Goal: Check status: Check status

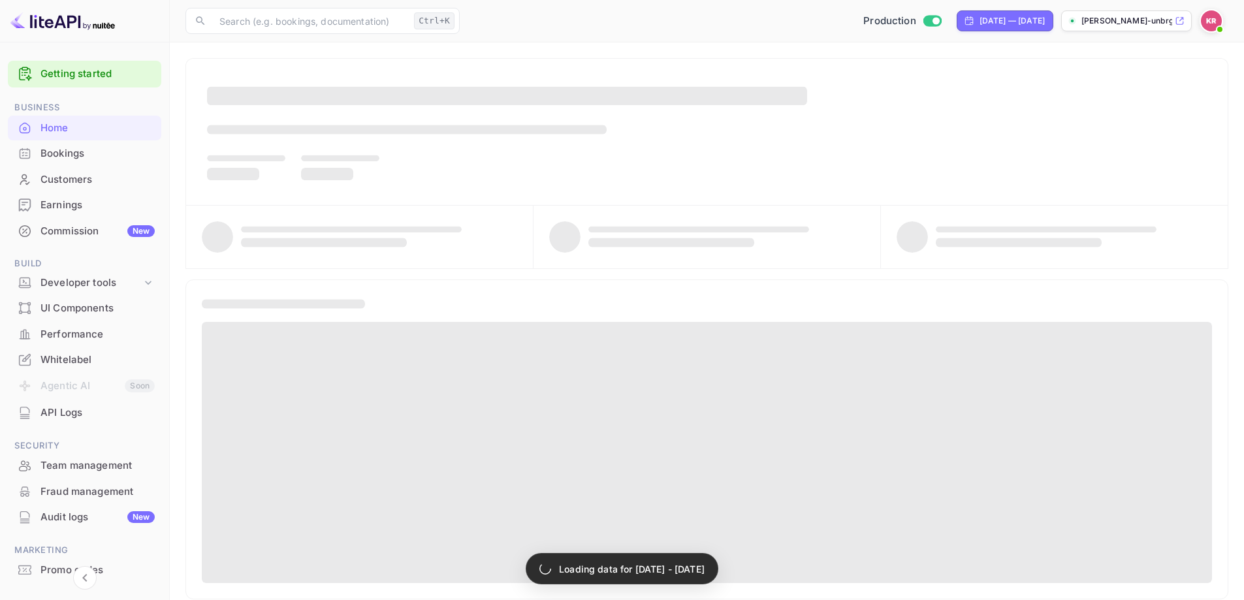
click at [51, 153] on div "Bookings" at bounding box center [97, 153] width 114 height 15
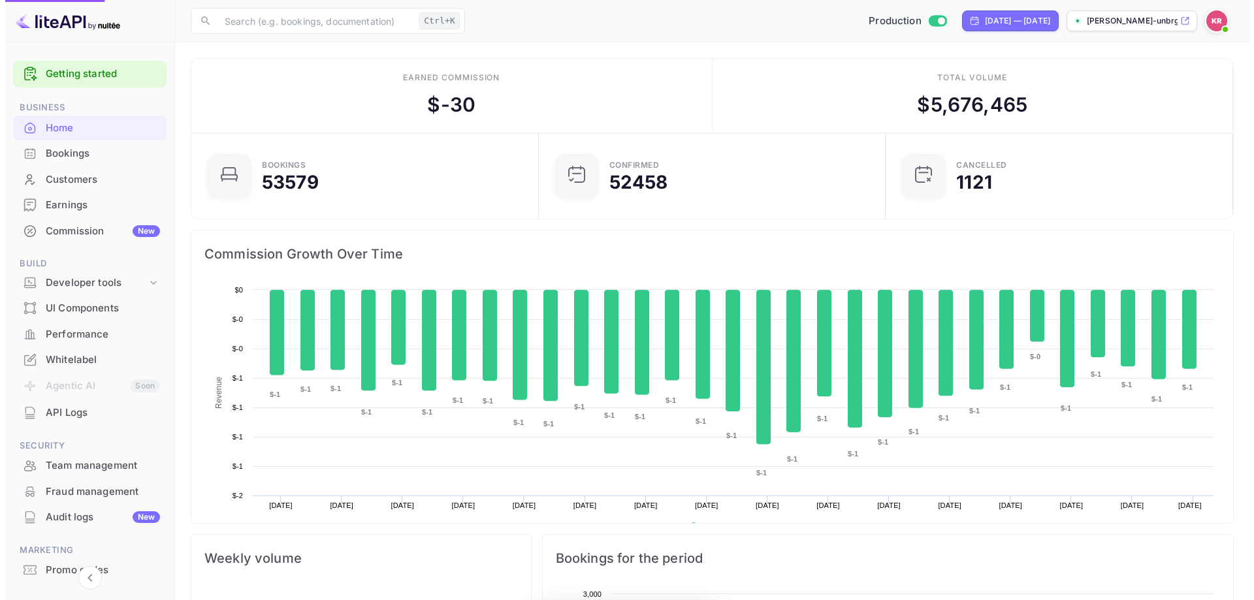
scroll to position [202, 329]
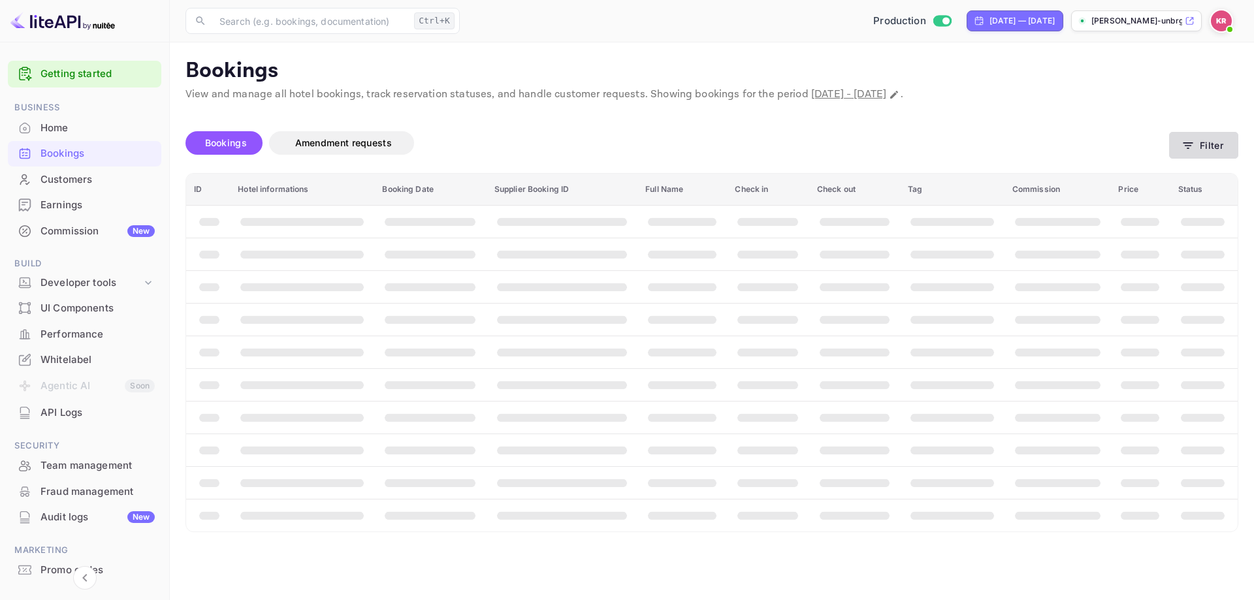
click at [1197, 147] on button "Filter" at bounding box center [1203, 145] width 69 height 27
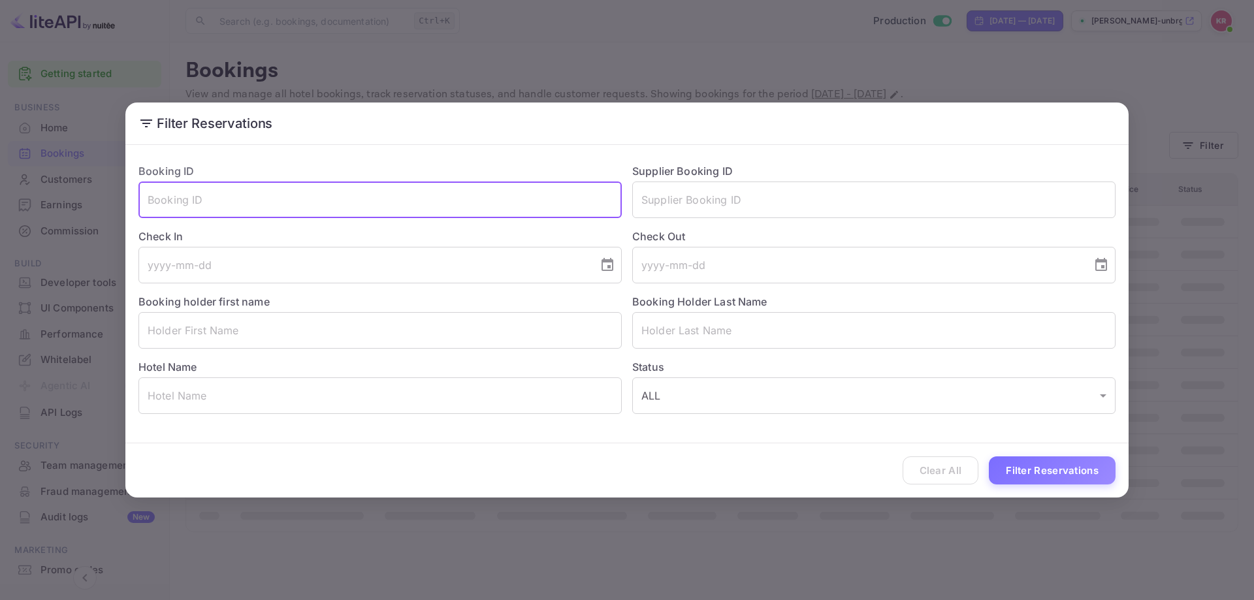
click at [336, 200] on input "text" at bounding box center [379, 200] width 483 height 37
paste input "26hdDM00v"
type input "26hdDM00v"
click at [1035, 473] on button "Filter Reservations" at bounding box center [1052, 471] width 127 height 28
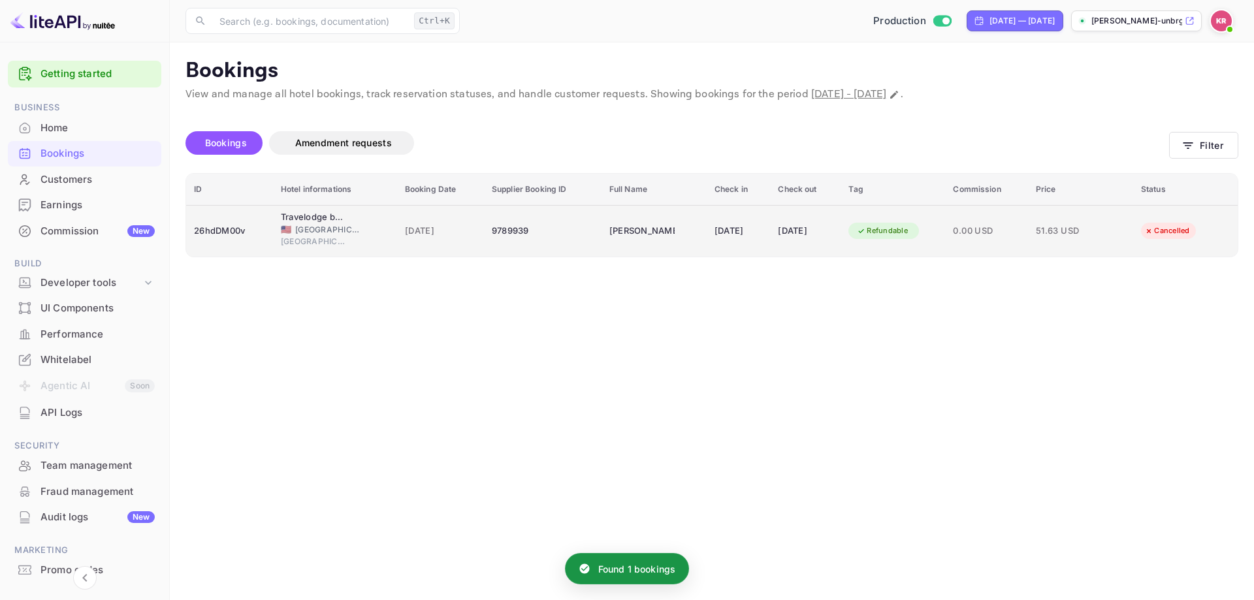
click at [602, 215] on td "Terriah Edwards" at bounding box center [654, 231] width 105 height 52
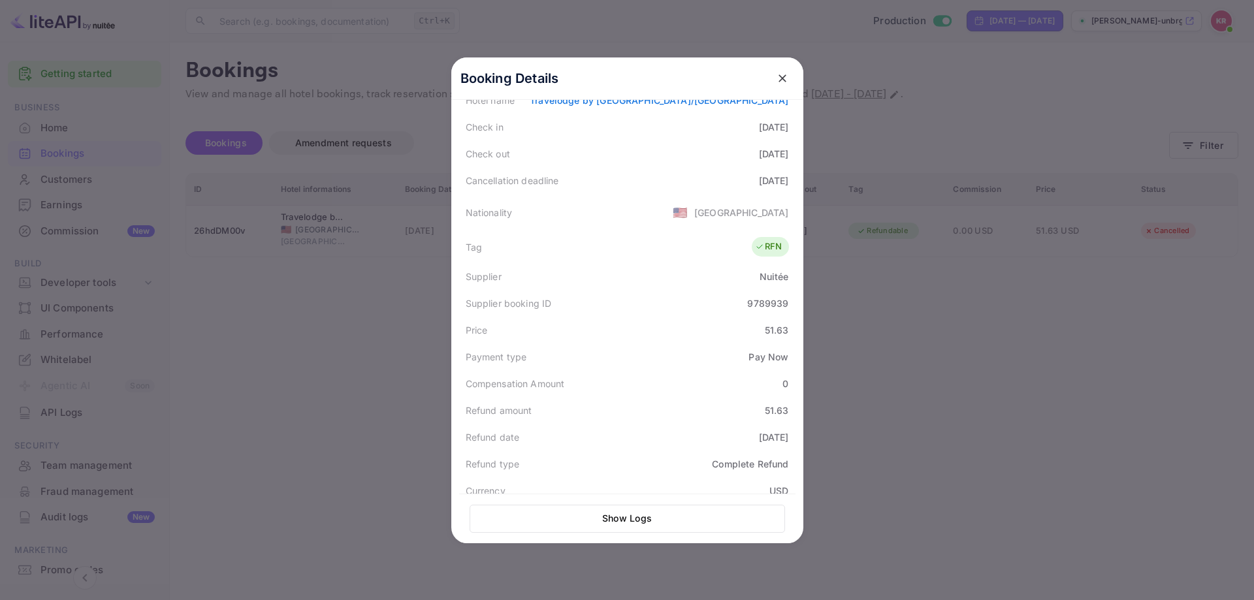
scroll to position [196, 0]
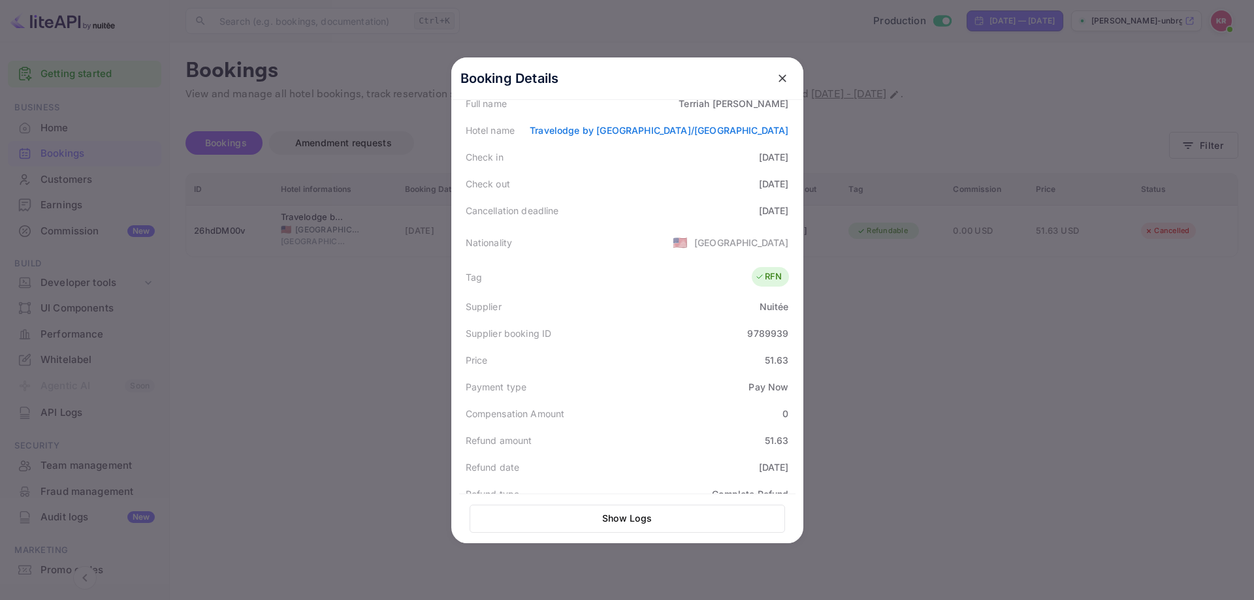
click at [1062, 178] on div at bounding box center [627, 300] width 1254 height 600
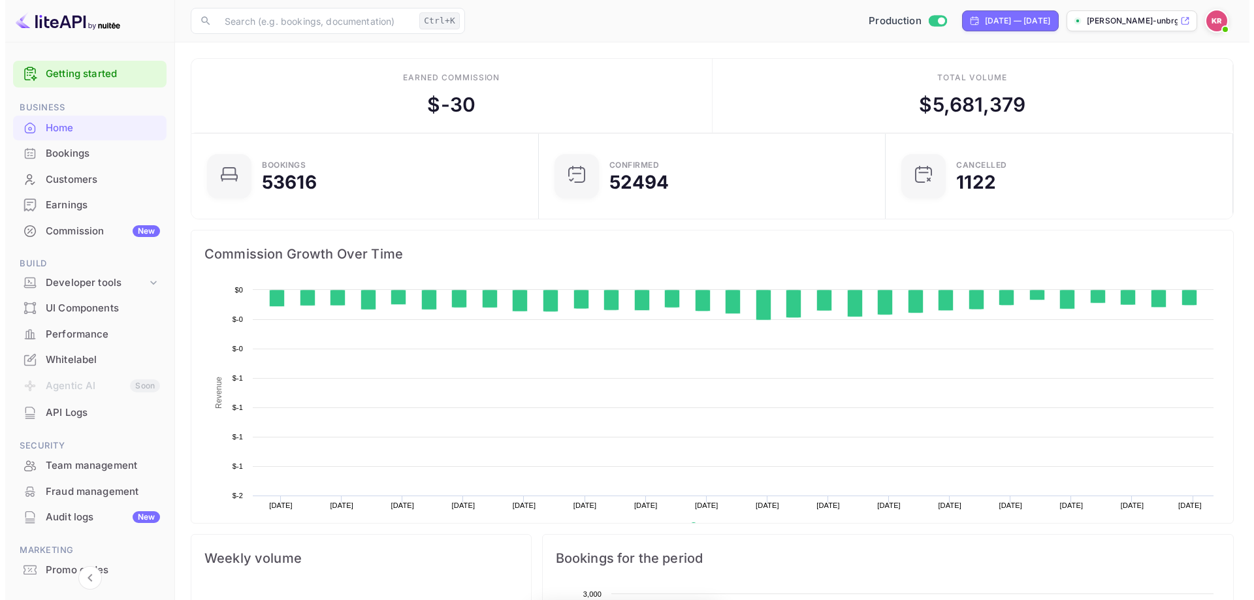
scroll to position [202, 329]
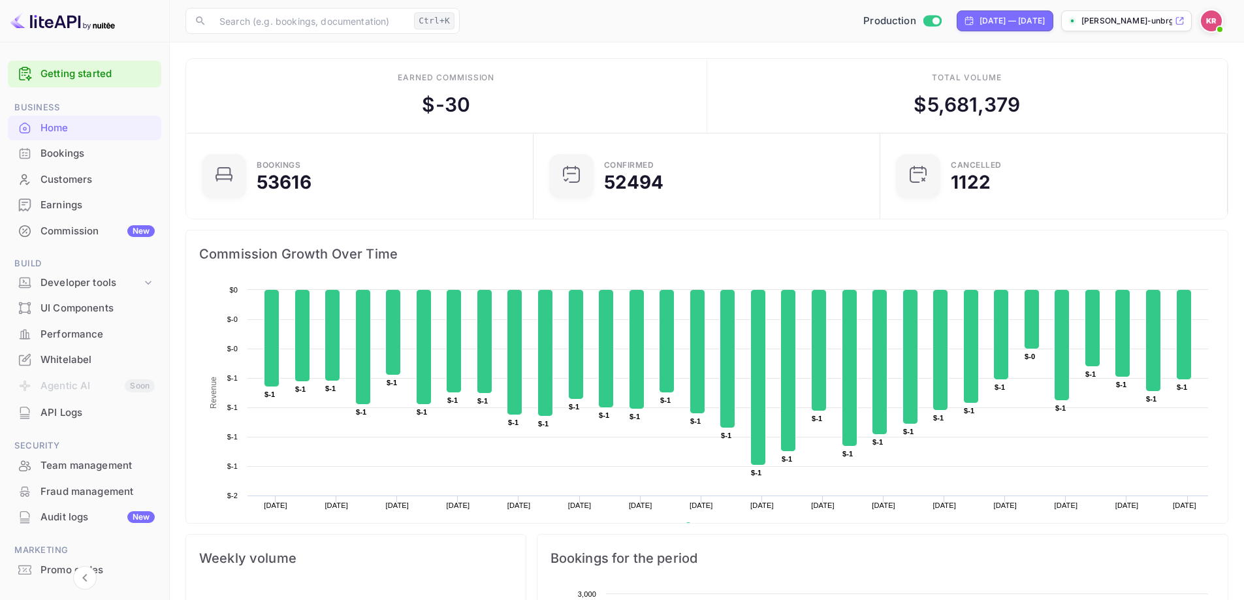
click at [44, 157] on div "Bookings" at bounding box center [97, 153] width 114 height 15
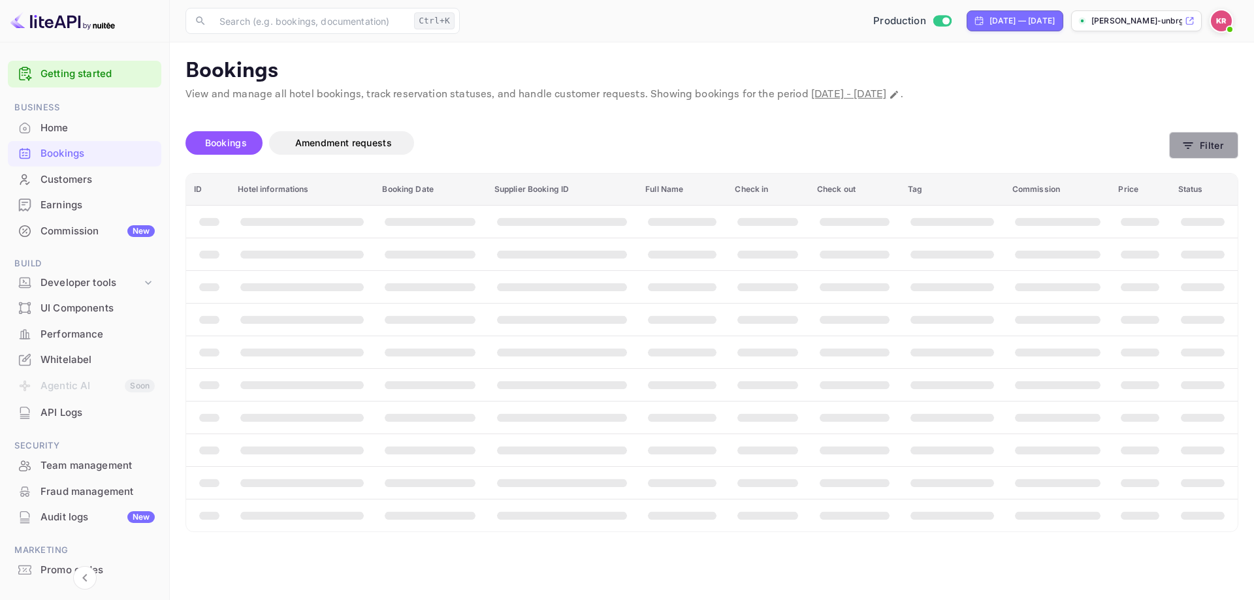
click at [1203, 146] on button "Filter" at bounding box center [1203, 145] width 69 height 27
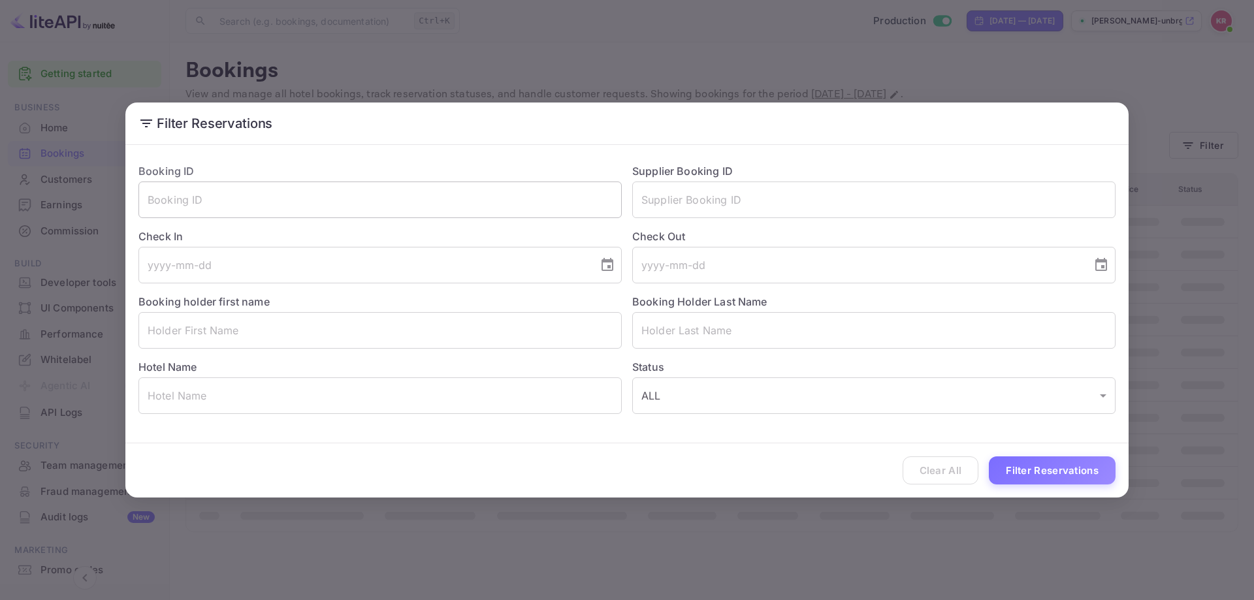
click at [252, 211] on input "text" at bounding box center [379, 200] width 483 height 37
paste input "UiR_gvKws"
type input "UiR_gvKws"
click at [989, 457] on button "Filter Reservations" at bounding box center [1052, 471] width 127 height 28
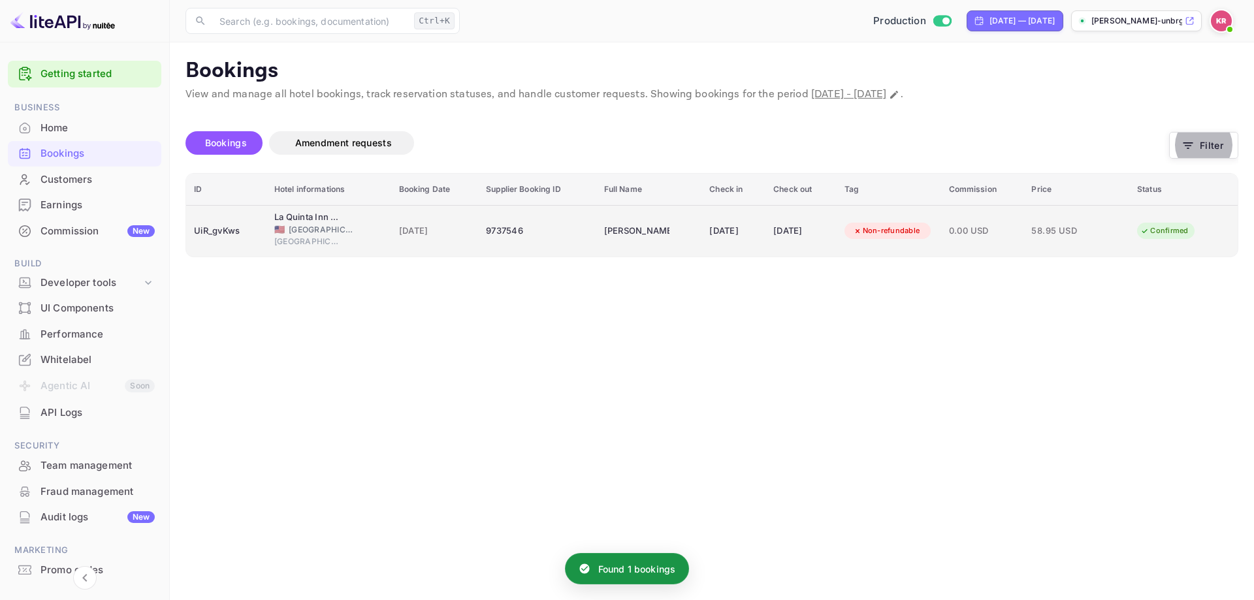
click at [259, 219] on td "UiR_gvKws" at bounding box center [226, 231] width 80 height 52
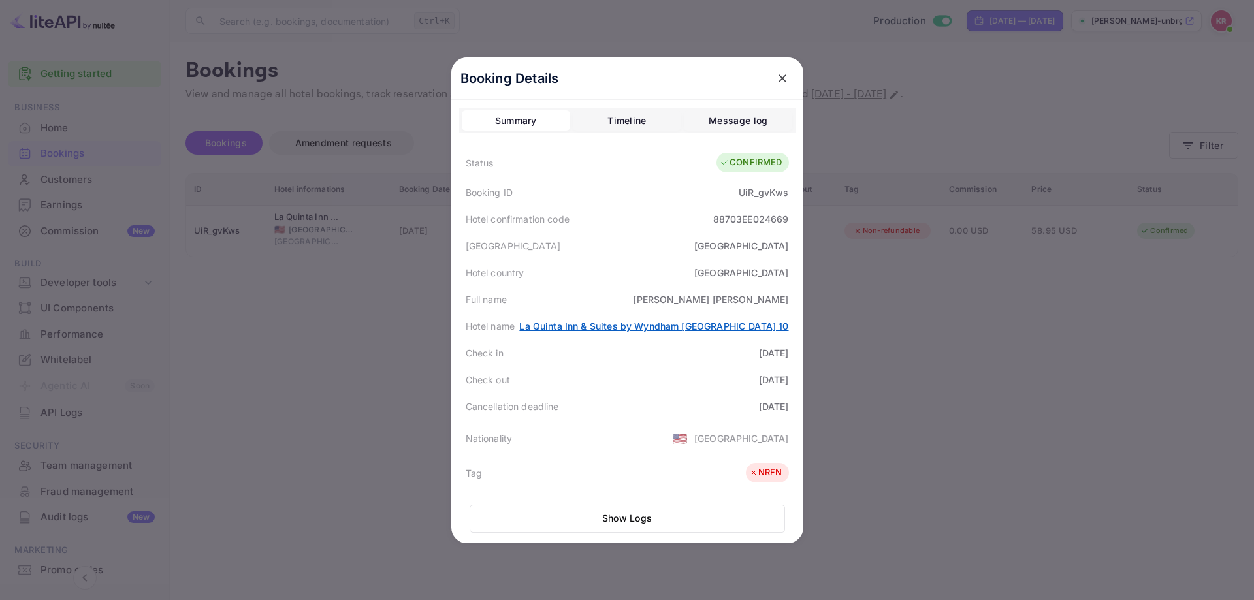
click at [638, 329] on link "La Quinta Inn & Suites by Wyndham [GEOGRAPHIC_DATA] 10" at bounding box center [653, 326] width 269 height 11
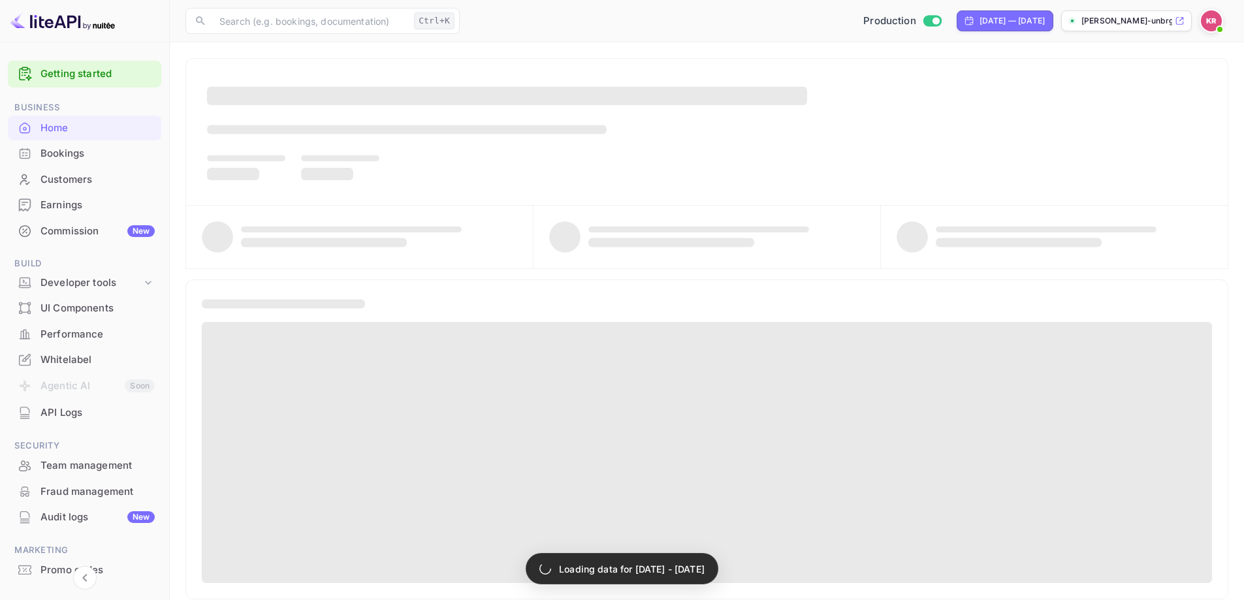
click at [57, 148] on div "Bookings" at bounding box center [97, 153] width 114 height 15
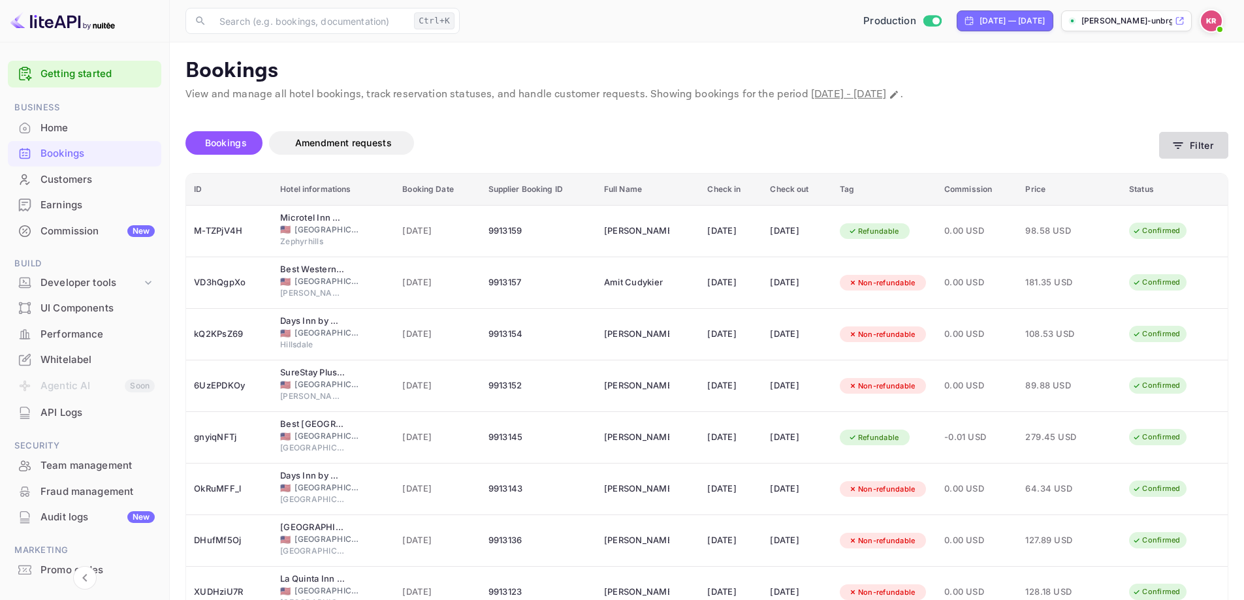
click at [1195, 147] on button "Filter" at bounding box center [1193, 145] width 69 height 27
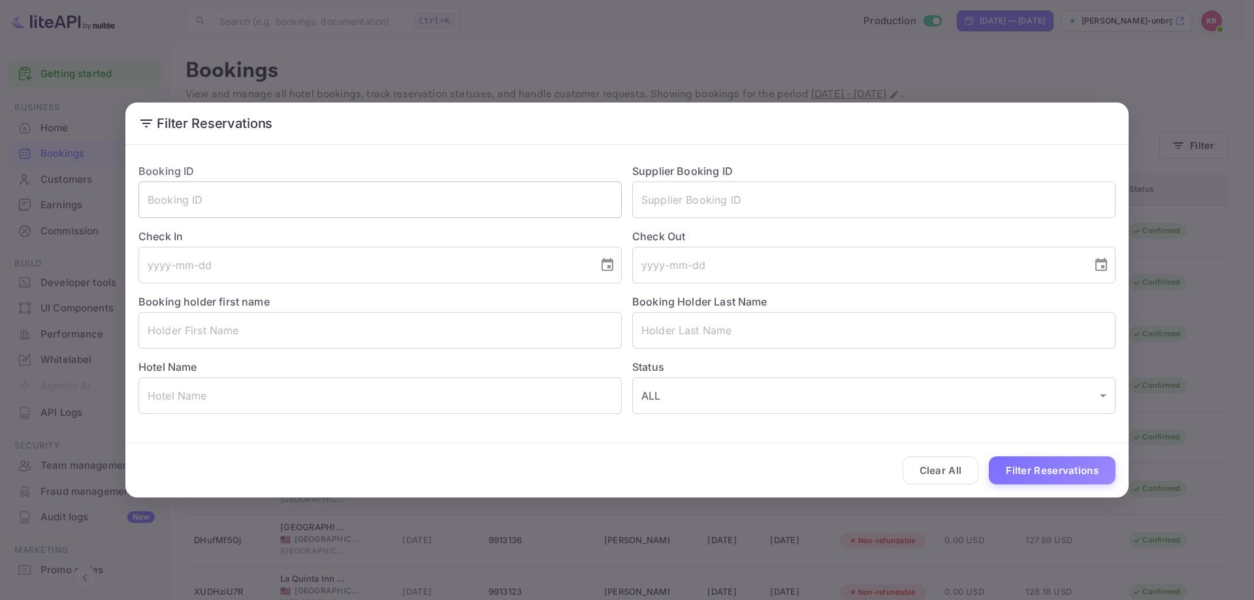
click at [325, 204] on input "text" at bounding box center [379, 200] width 483 height 37
click at [214, 210] on input "text" at bounding box center [379, 200] width 483 height 37
paste input "wvm4rtqO6"
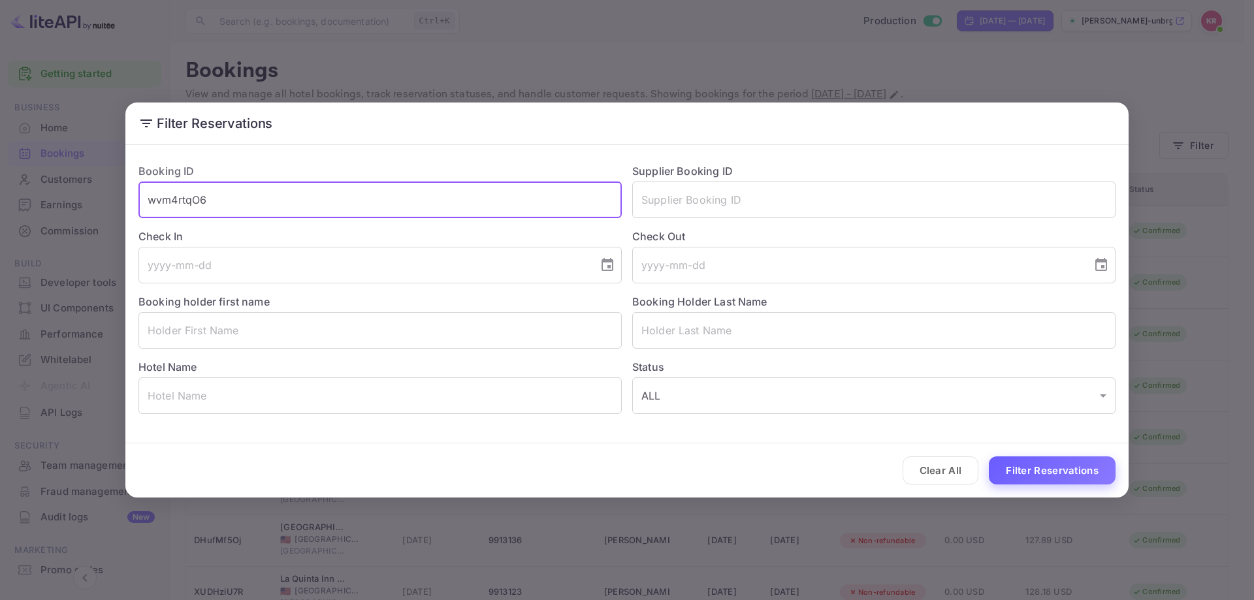
type input "wvm4rtqO6"
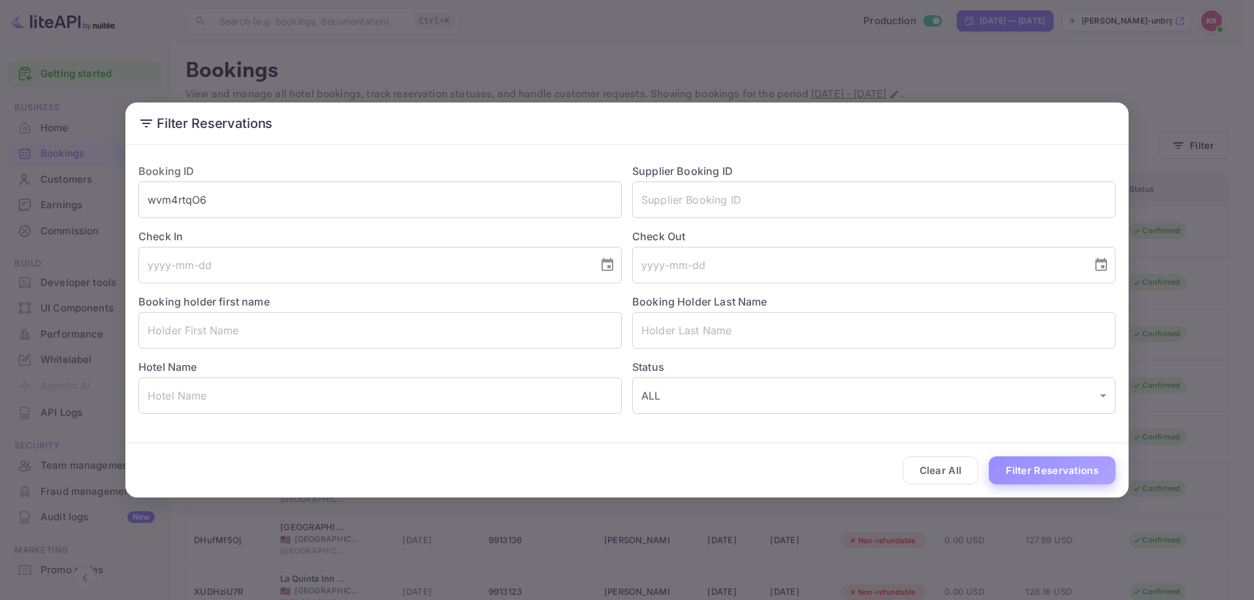
click at [1043, 466] on button "Filter Reservations" at bounding box center [1052, 471] width 127 height 28
